Goal: Task Accomplishment & Management: Manage account settings

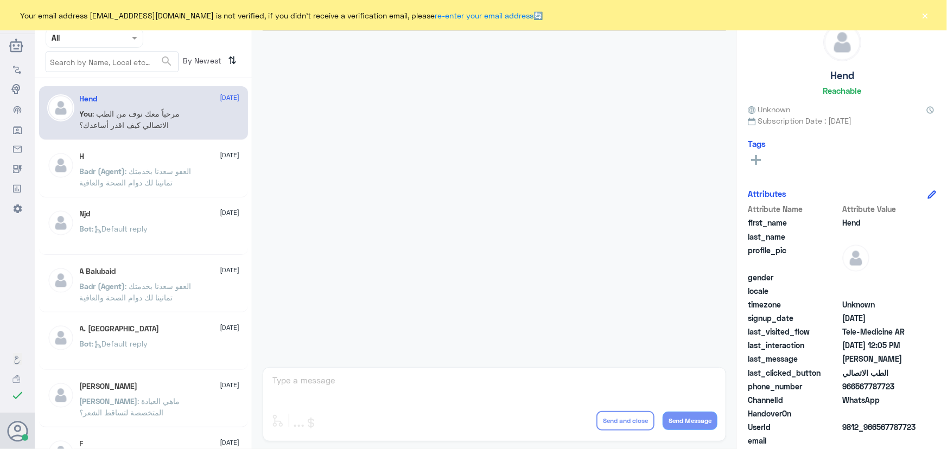
click at [929, 15] on button "×" at bounding box center [924, 15] width 11 height 11
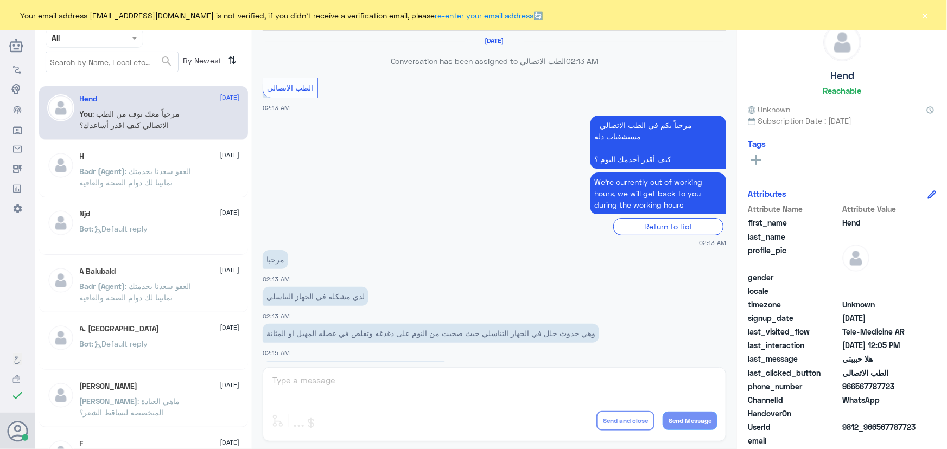
scroll to position [493, 0]
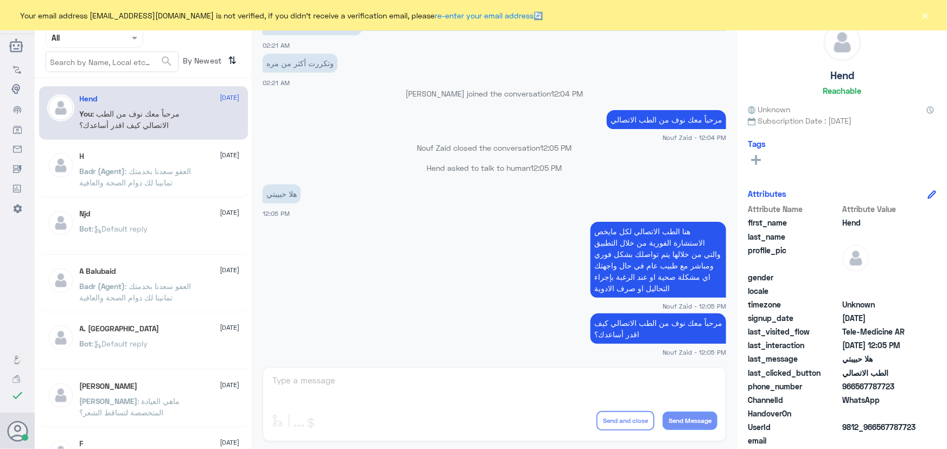
drag, startPoint x: 932, startPoint y: 4, endPoint x: 931, endPoint y: 14, distance: 9.8
click at [931, 12] on div "Your email address n_zaid@DallahHealth.com is not verified, if you didn't recei…" at bounding box center [473, 15] width 947 height 30
click at [929, 15] on div "Your email address n_zaid@DallahHealth.com is not verified, if you didn't recei…" at bounding box center [473, 15] width 947 height 30
click at [927, 15] on button "×" at bounding box center [924, 15] width 11 height 11
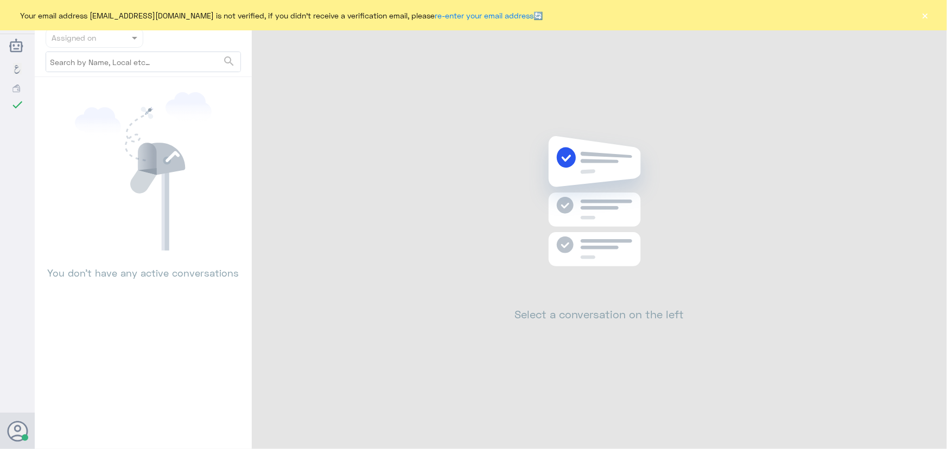
click at [924, 20] on button "×" at bounding box center [924, 15] width 11 height 11
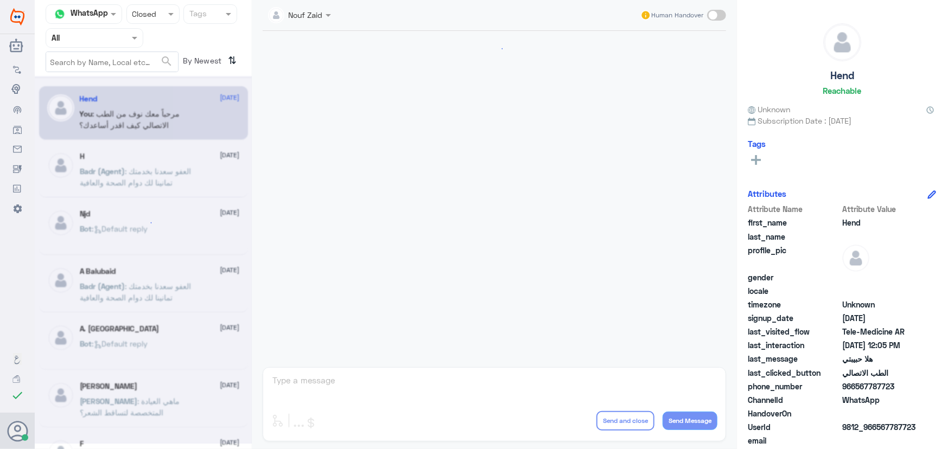
scroll to position [493, 0]
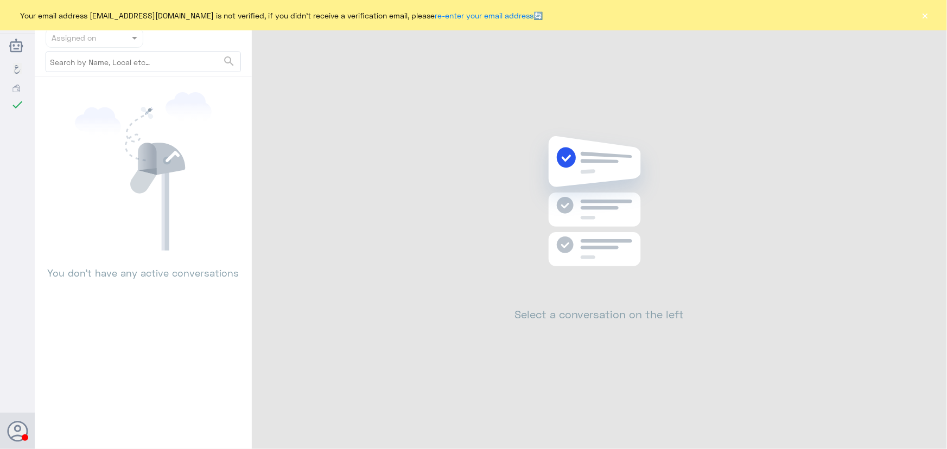
click at [922, 11] on button "×" at bounding box center [924, 15] width 11 height 11
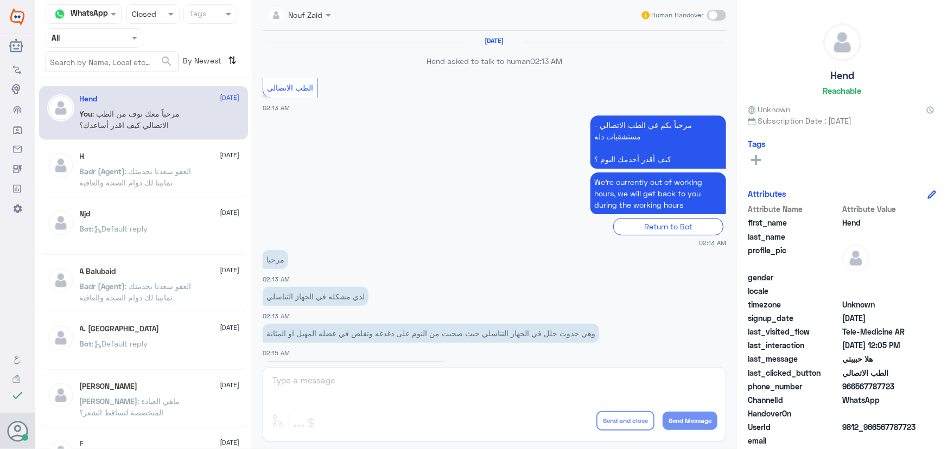
scroll to position [493, 0]
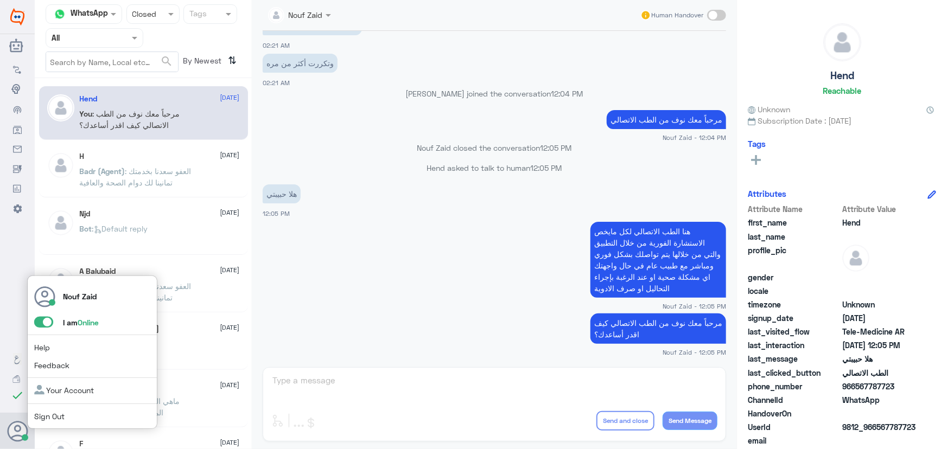
click at [36, 322] on span at bounding box center [43, 322] width 19 height 11
click at [0, 0] on input "checkbox" at bounding box center [0, 0] width 0 height 0
